Goal: Task Accomplishment & Management: Manage account settings

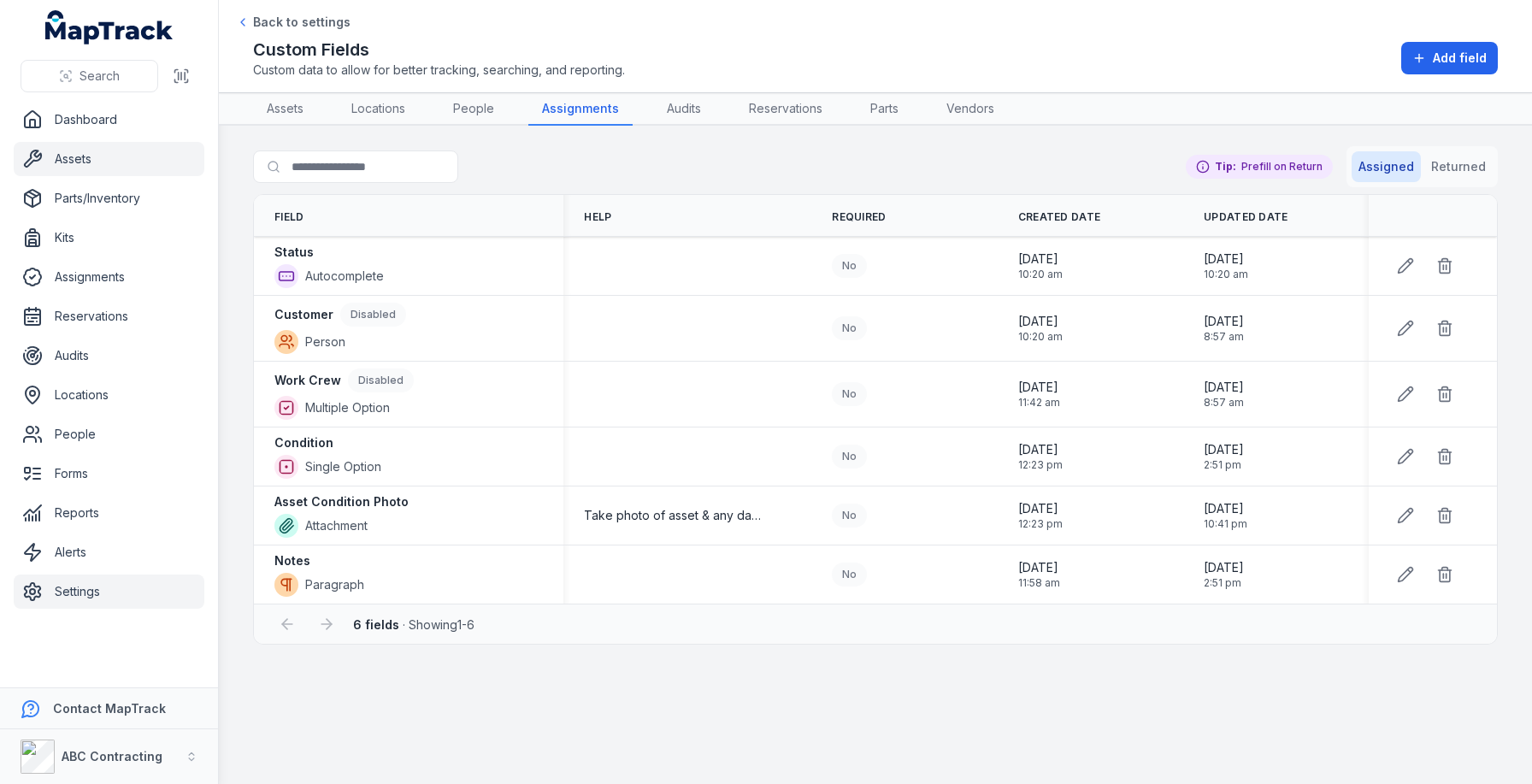
click at [112, 171] on link "Assets" at bounding box center [109, 158] width 191 height 34
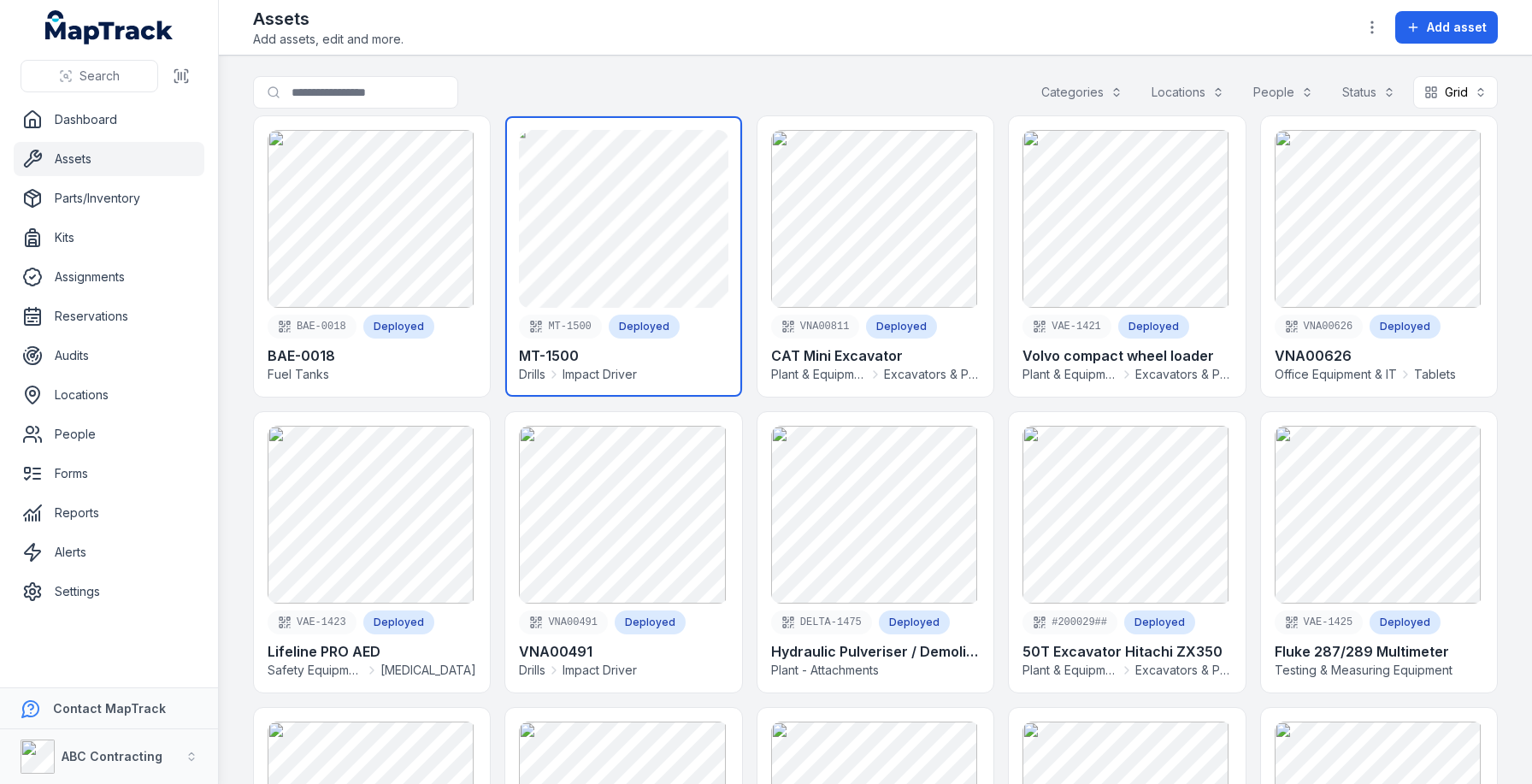
click at [640, 222] on link at bounding box center [623, 256] width 236 height 280
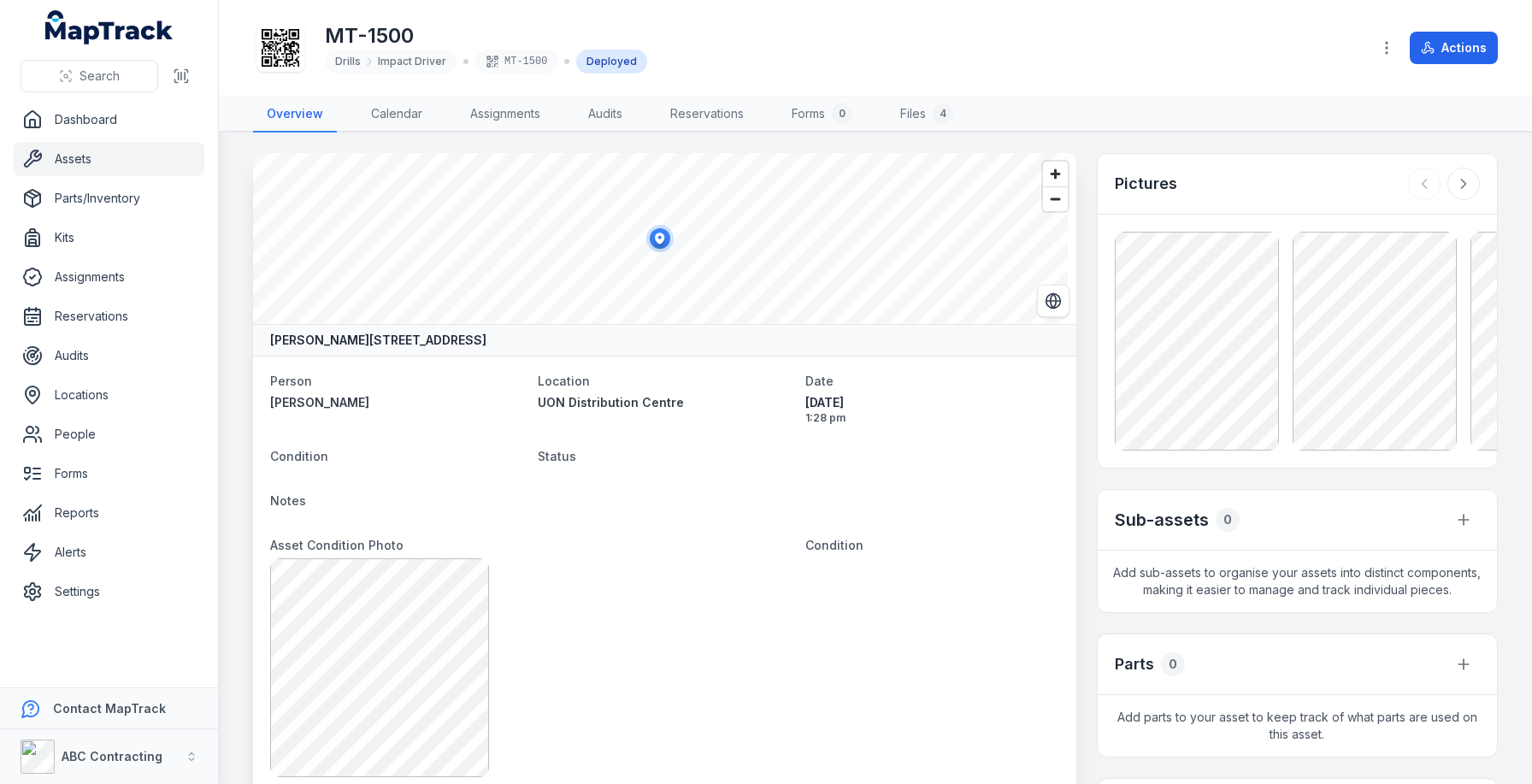
scroll to position [402, 0]
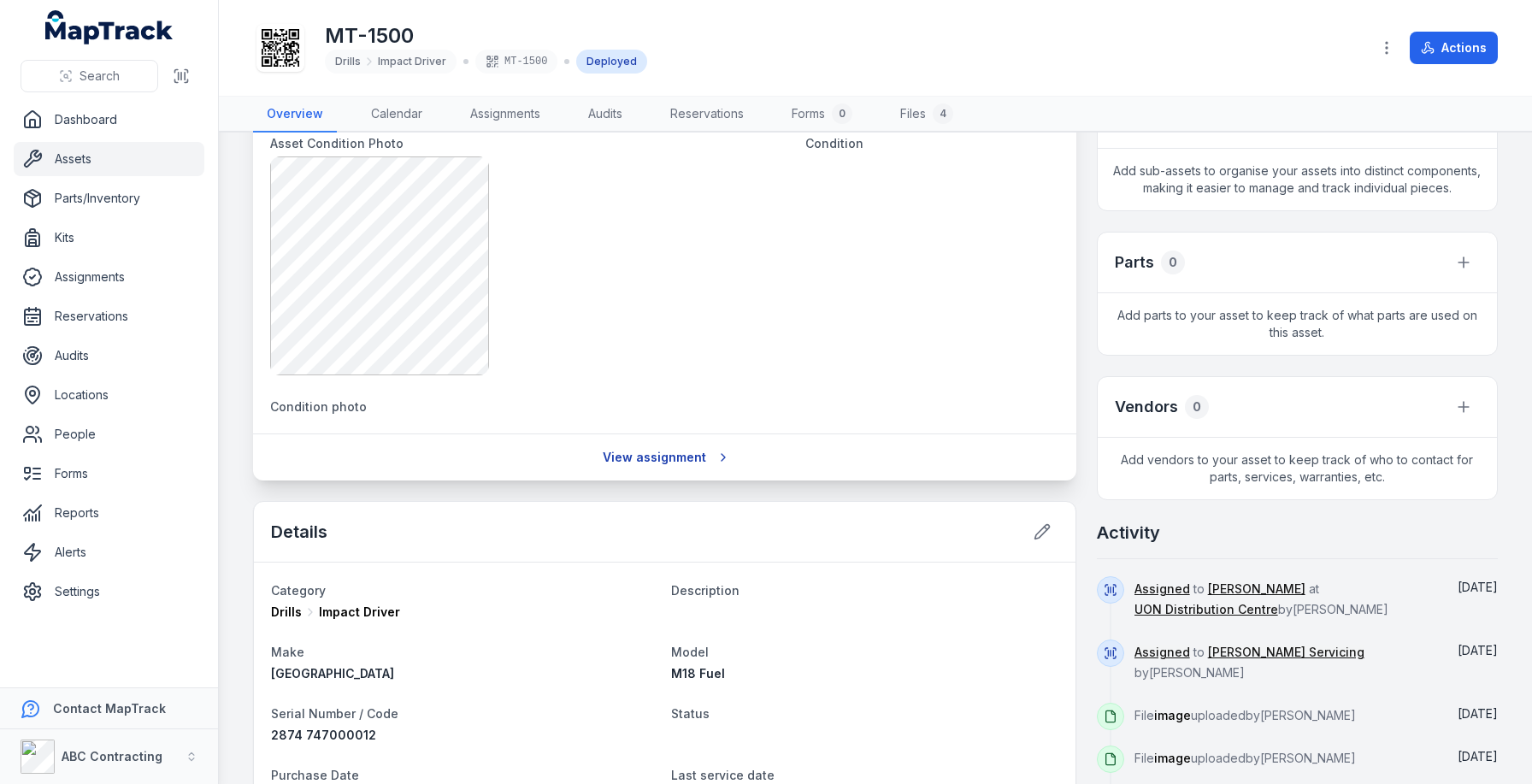
click at [700, 463] on link "View assignment" at bounding box center [665, 457] width 146 height 32
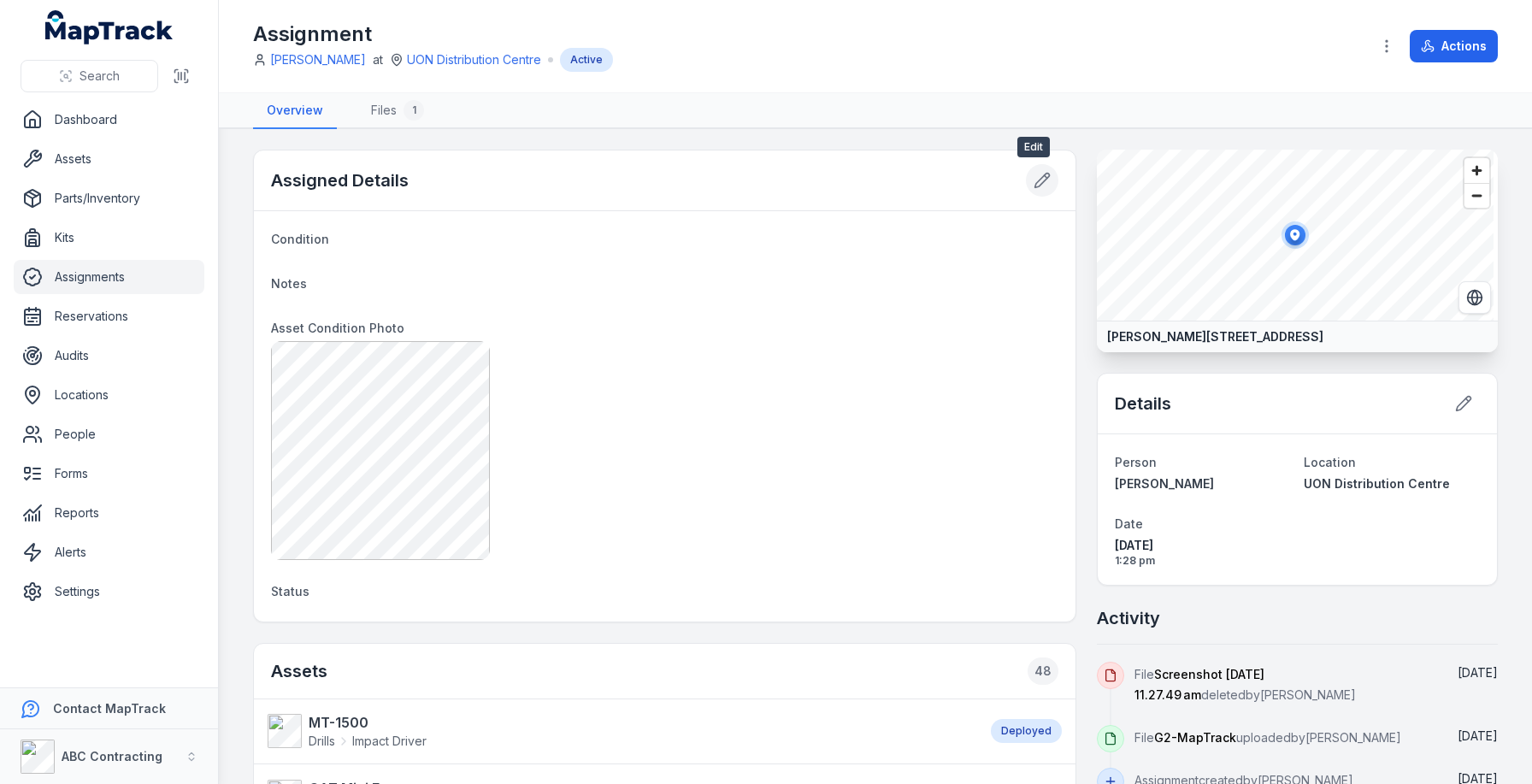
click at [1040, 190] on button at bounding box center [1042, 180] width 32 height 32
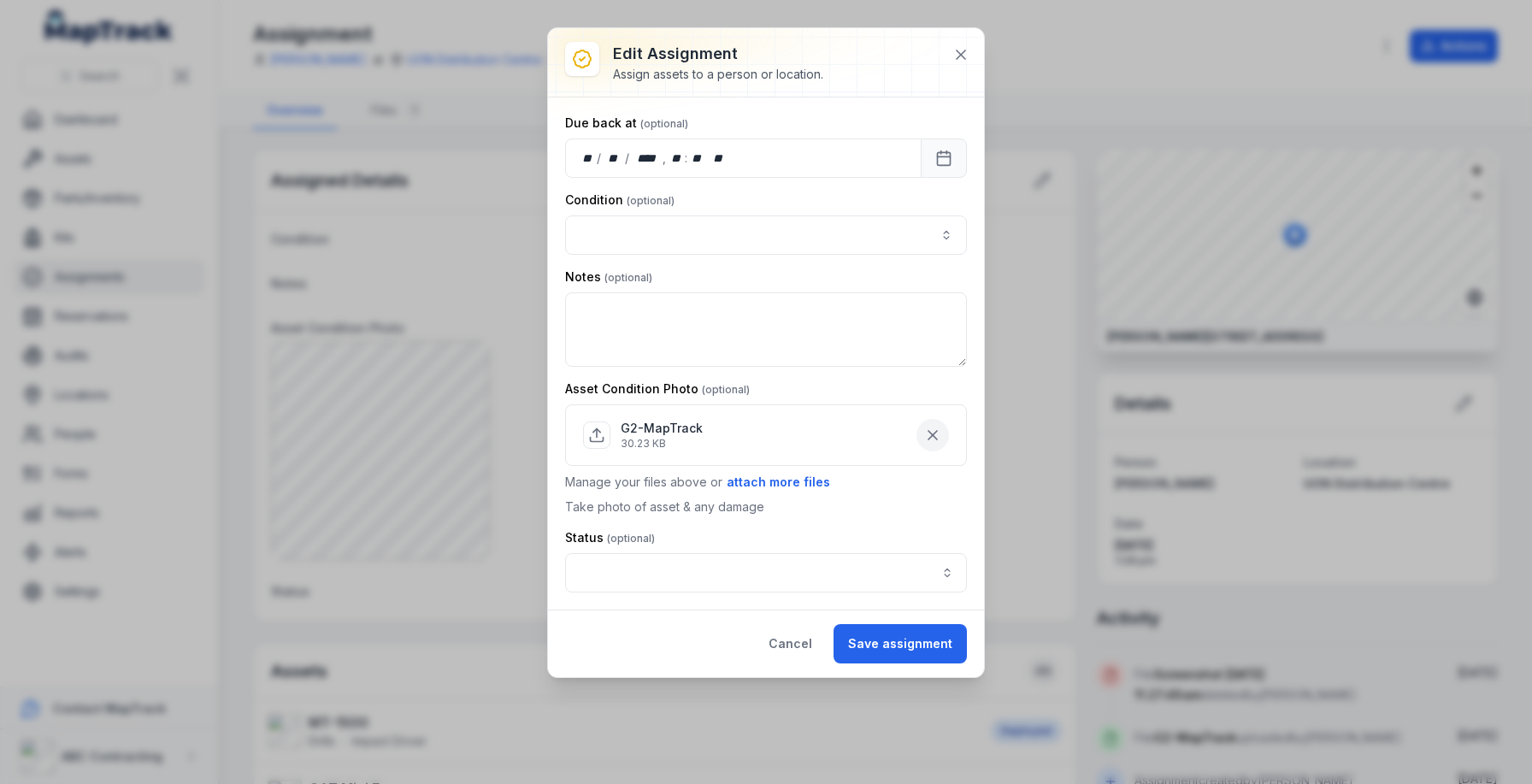
click at [948, 430] on button "button" at bounding box center [932, 435] width 32 height 32
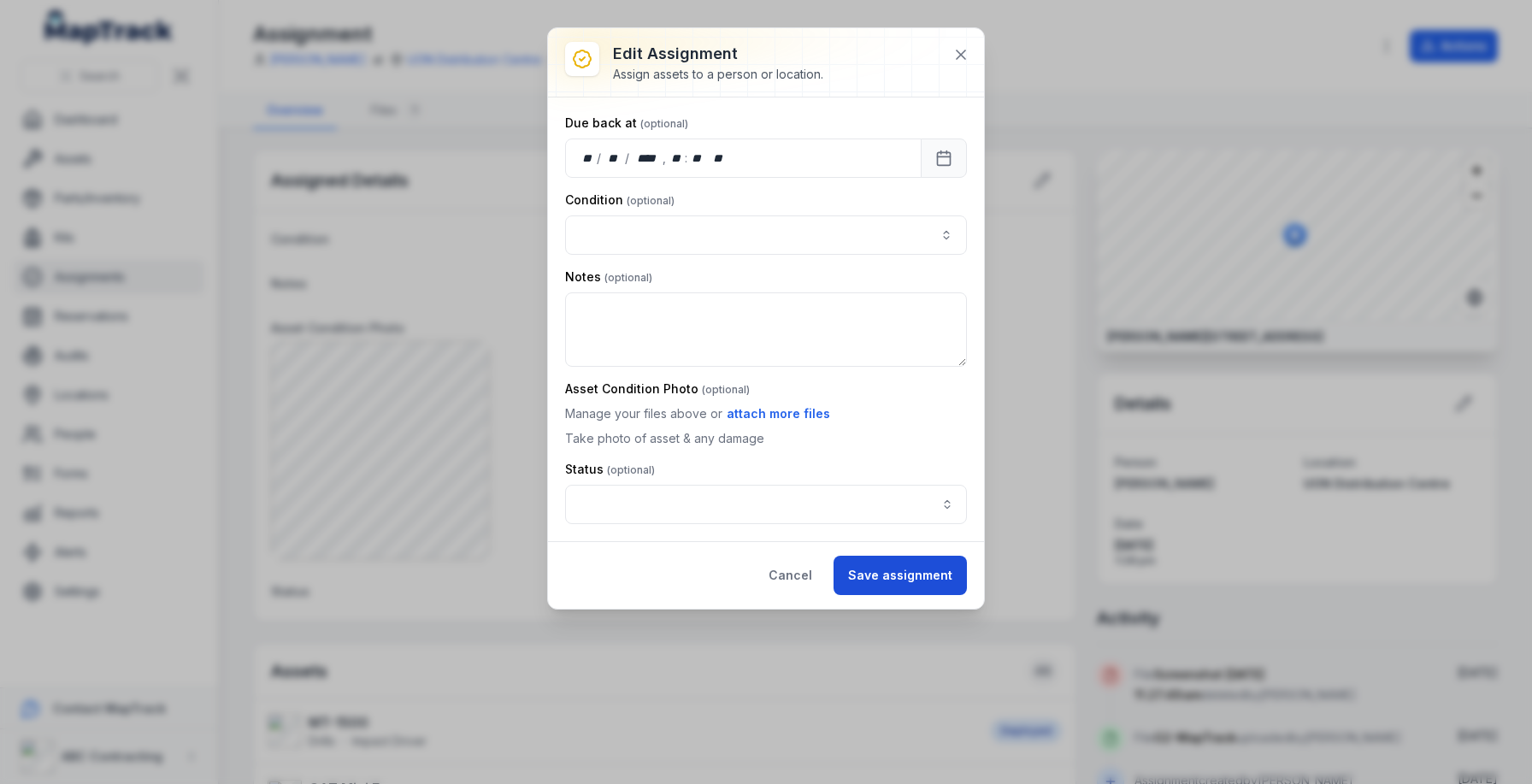
click at [918, 578] on button "Save assignment" at bounding box center [901, 575] width 133 height 39
